Goal: Understand process/instructions

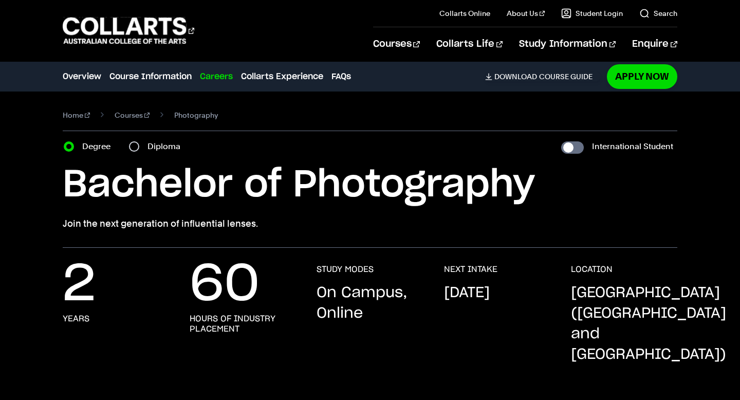
scroll to position [1960, 0]
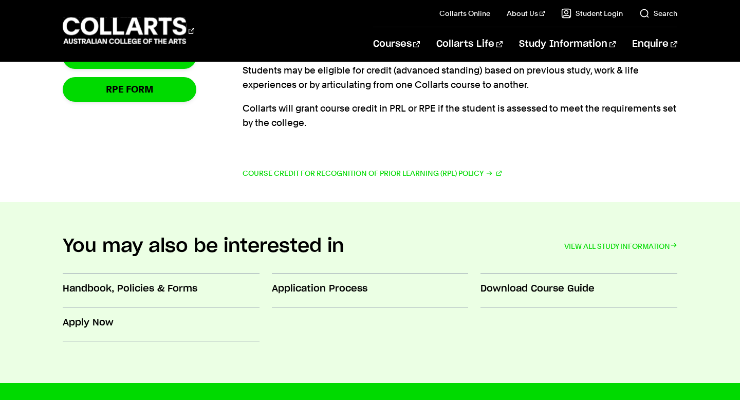
scroll to position [244, 0]
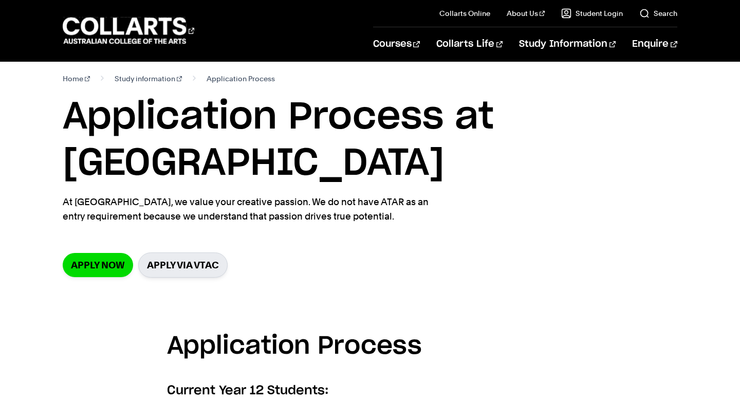
scroll to position [7, 0]
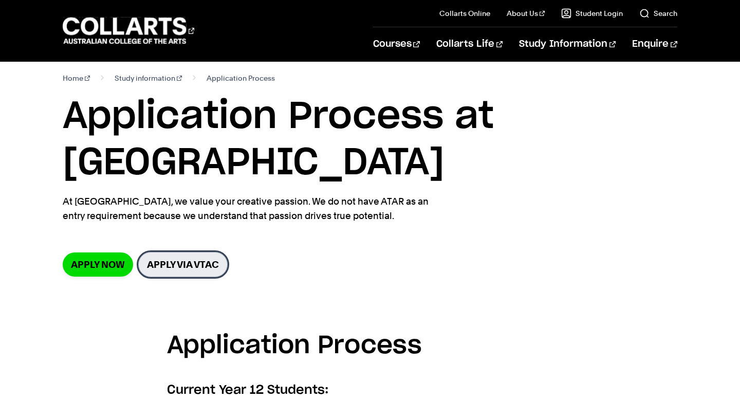
click at [217, 252] on link "Apply via VTAC" at bounding box center [182, 264] width 89 height 25
